Goal: Task Accomplishment & Management: Use online tool/utility

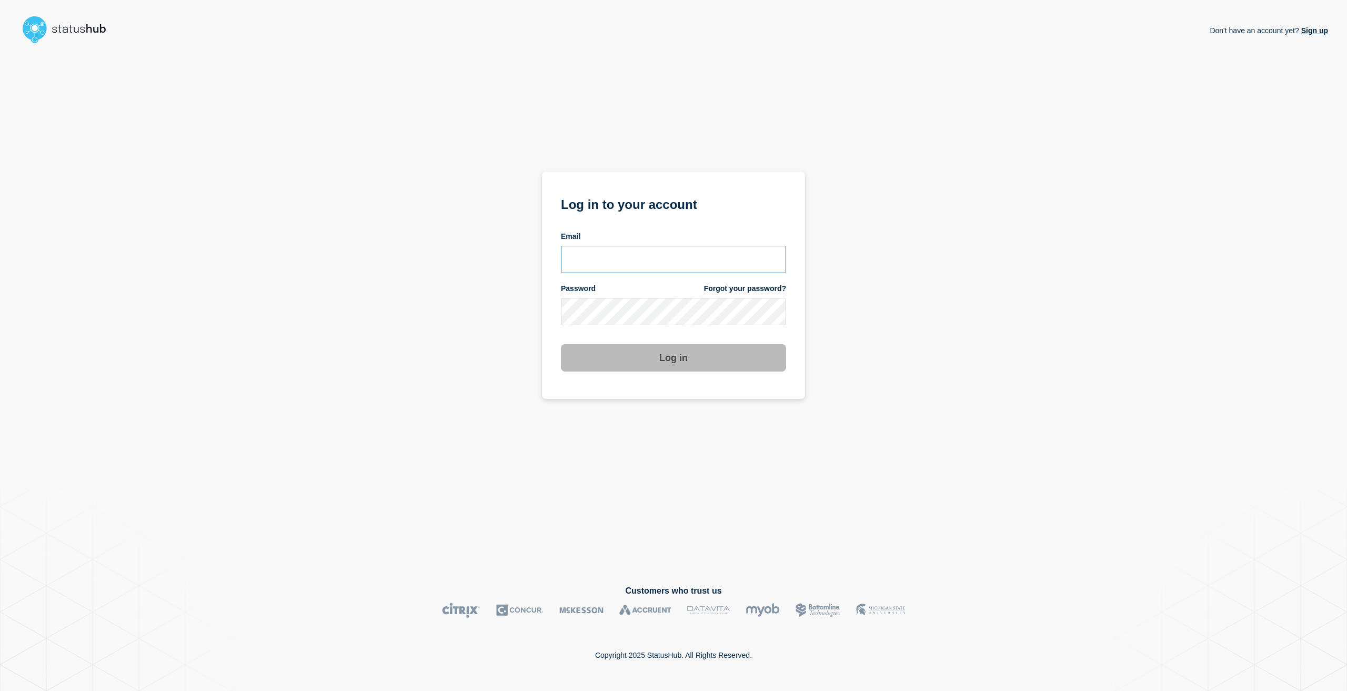
drag, startPoint x: 645, startPoint y: 262, endPoint x: 631, endPoint y: 250, distance: 18.6
click at [645, 262] on input "email input" at bounding box center [673, 259] width 225 height 27
type input "[EMAIL_ADDRESS][PERSON_NAME][DOMAIN_NAME]"
click at [561, 344] on button "Log in" at bounding box center [673, 357] width 225 height 27
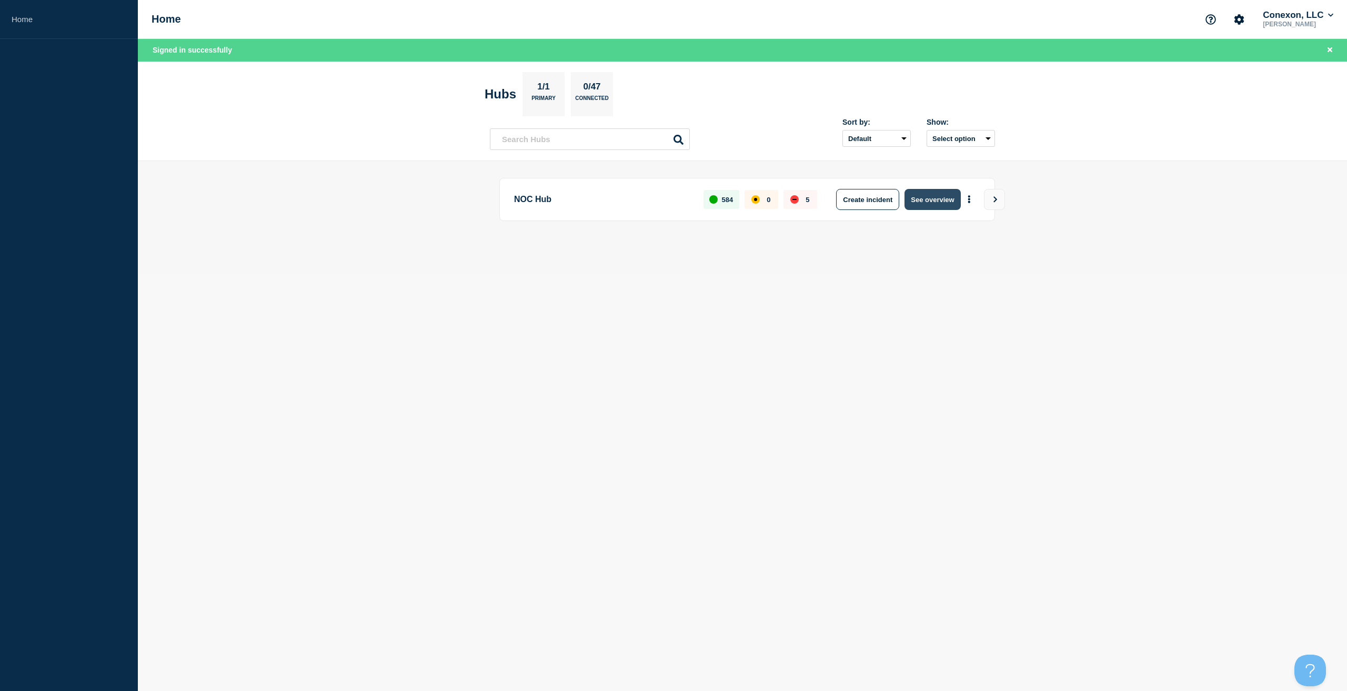
click at [933, 197] on button "See overview" at bounding box center [932, 199] width 56 height 21
